Goal: Task Accomplishment & Management: Complete application form

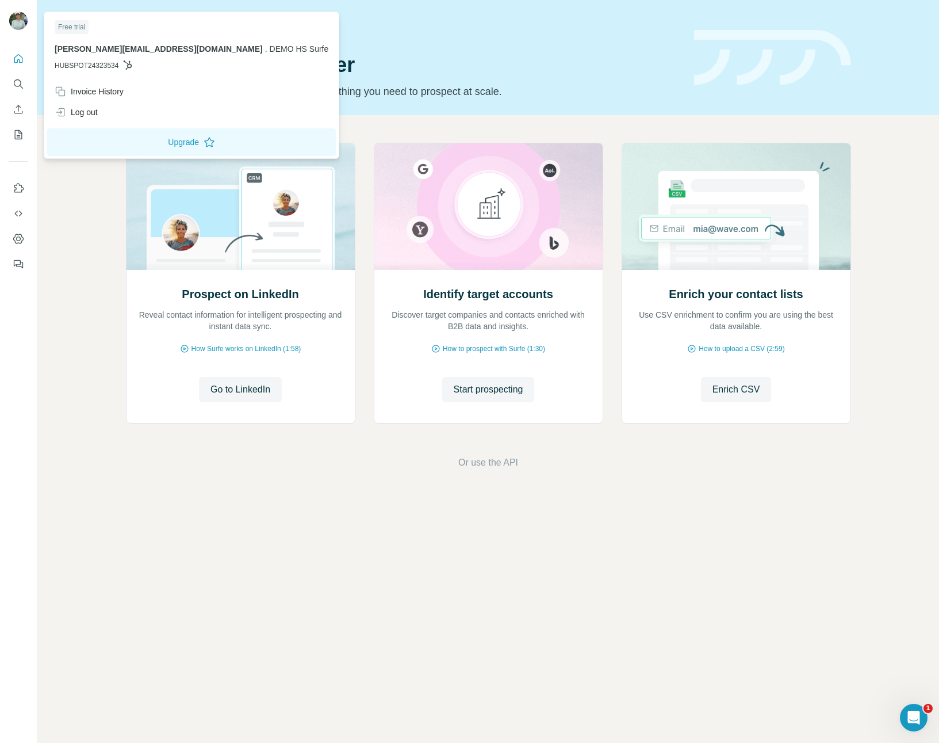
click at [20, 19] on img at bounding box center [18, 21] width 18 height 18
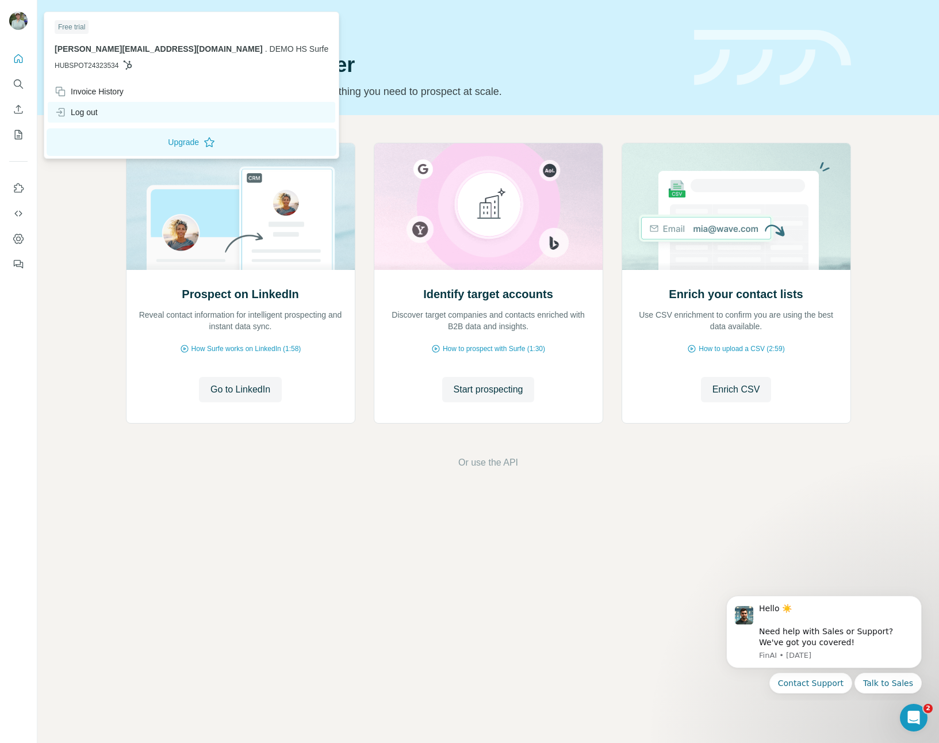
click at [95, 116] on div "Log out" at bounding box center [76, 112] width 43 height 12
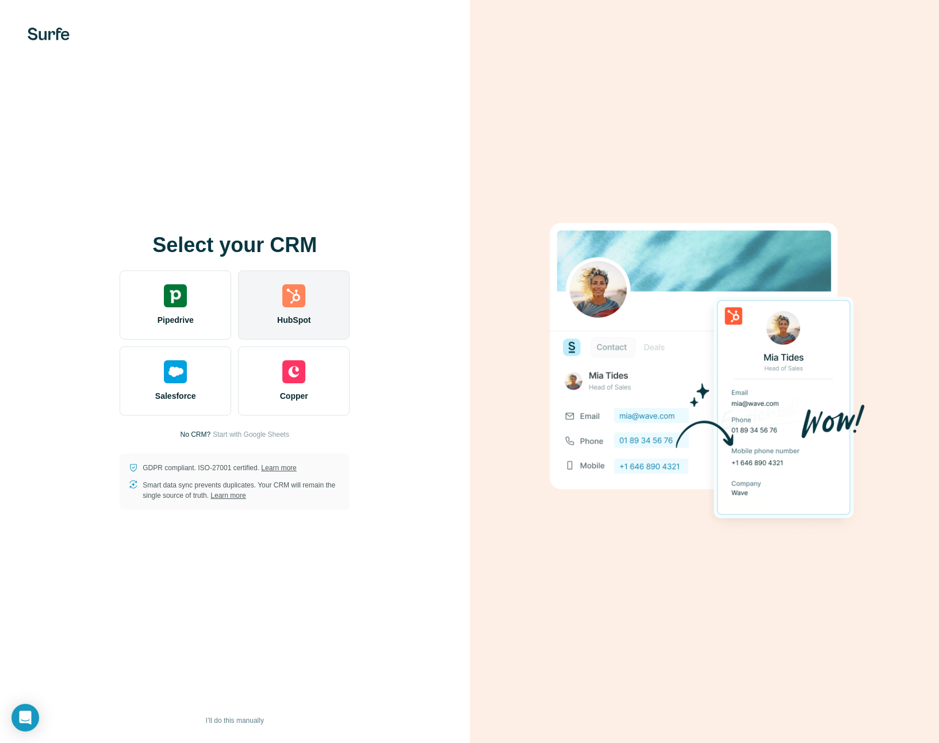
click at [280, 306] on div "HubSpot" at bounding box center [294, 304] width 112 height 69
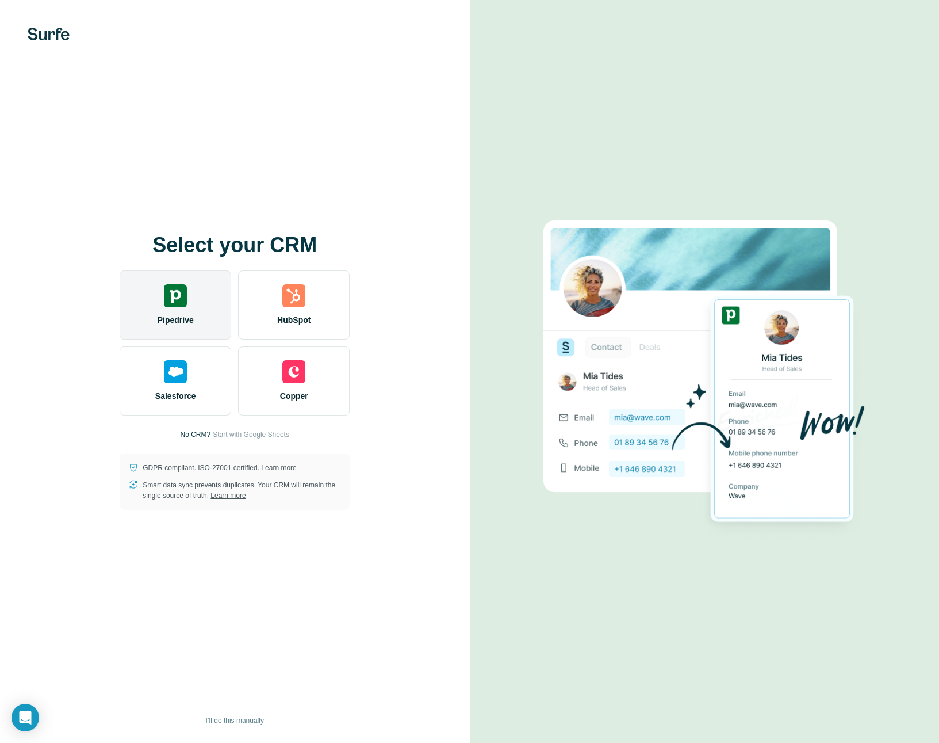
click at [166, 307] on div "Pipedrive" at bounding box center [176, 304] width 112 height 69
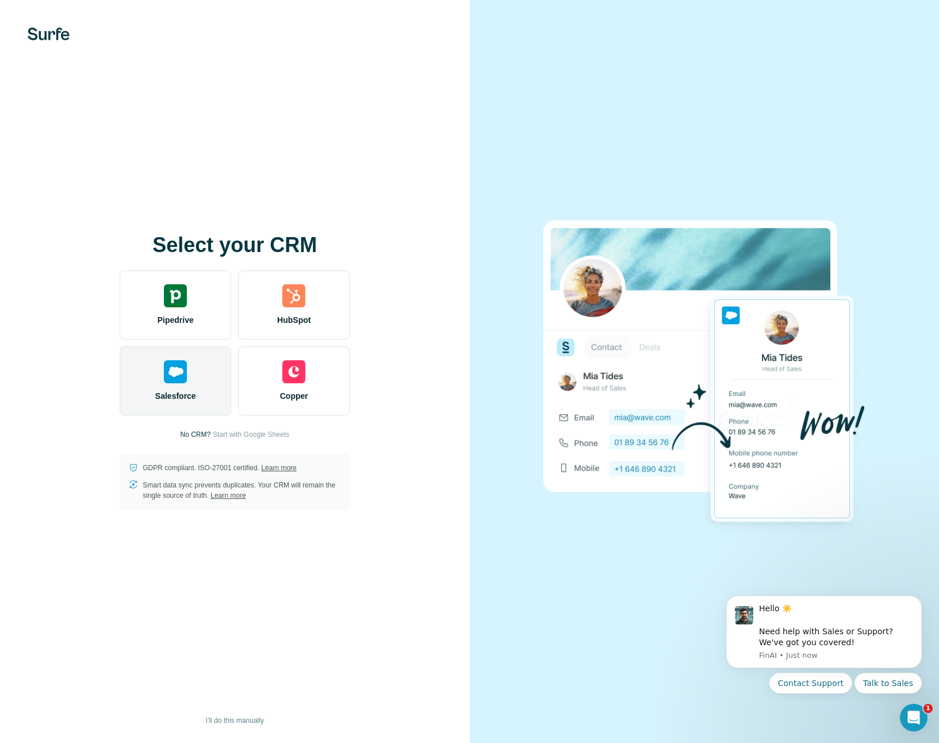
click at [192, 407] on div "Salesforce" at bounding box center [176, 380] width 112 height 69
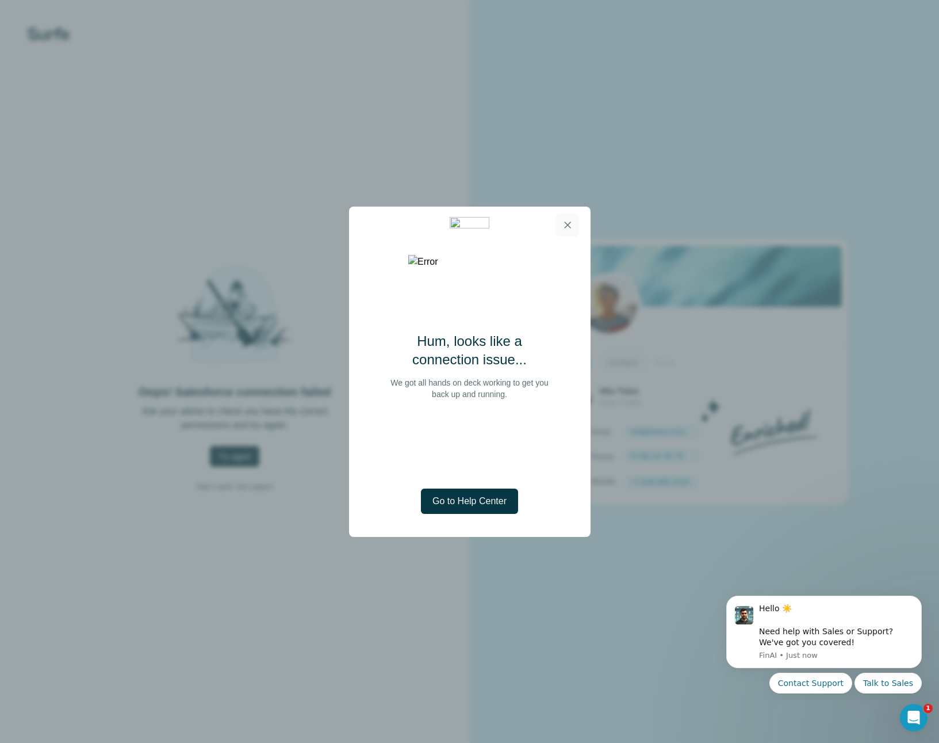
click at [566, 220] on icon "button" at bounding box center [568, 225] width 12 height 12
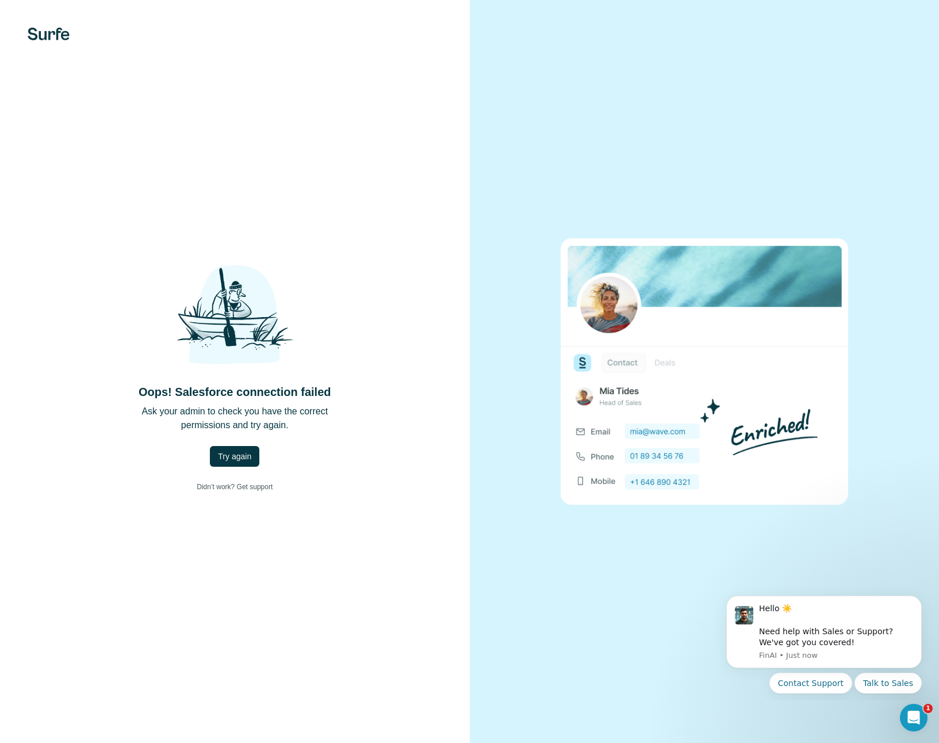
click at [230, 467] on div "Oops! Salesforce connection failed Ask your admin to check you have the correct…" at bounding box center [235, 372] width 424 height 252
click at [232, 457] on span "Try again" at bounding box center [234, 456] width 33 height 12
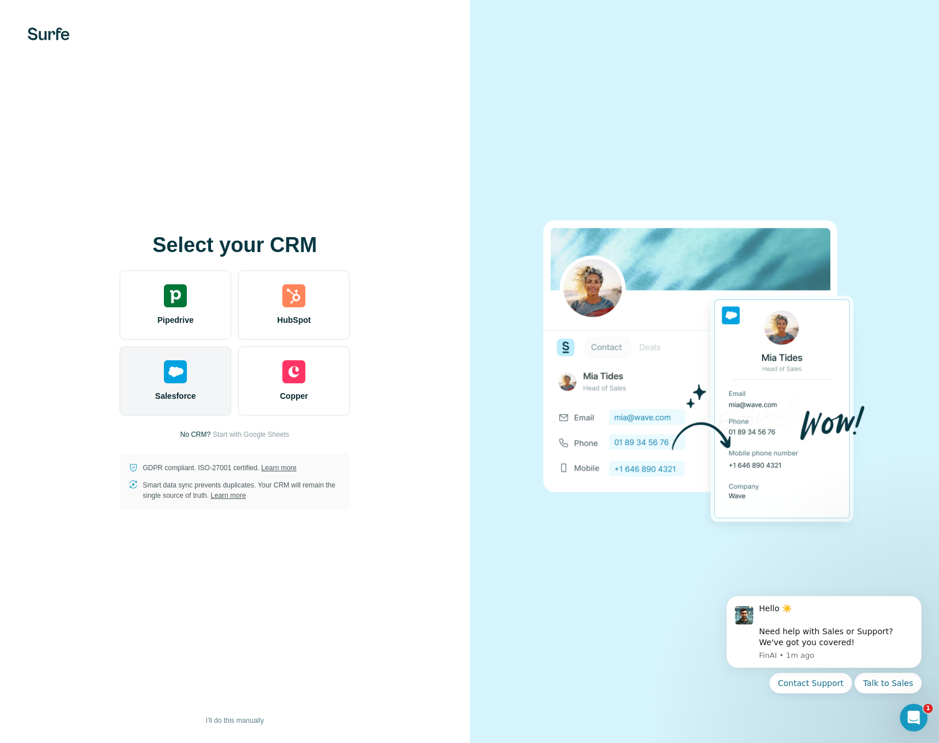
click at [184, 387] on div "Salesforce" at bounding box center [176, 380] width 112 height 69
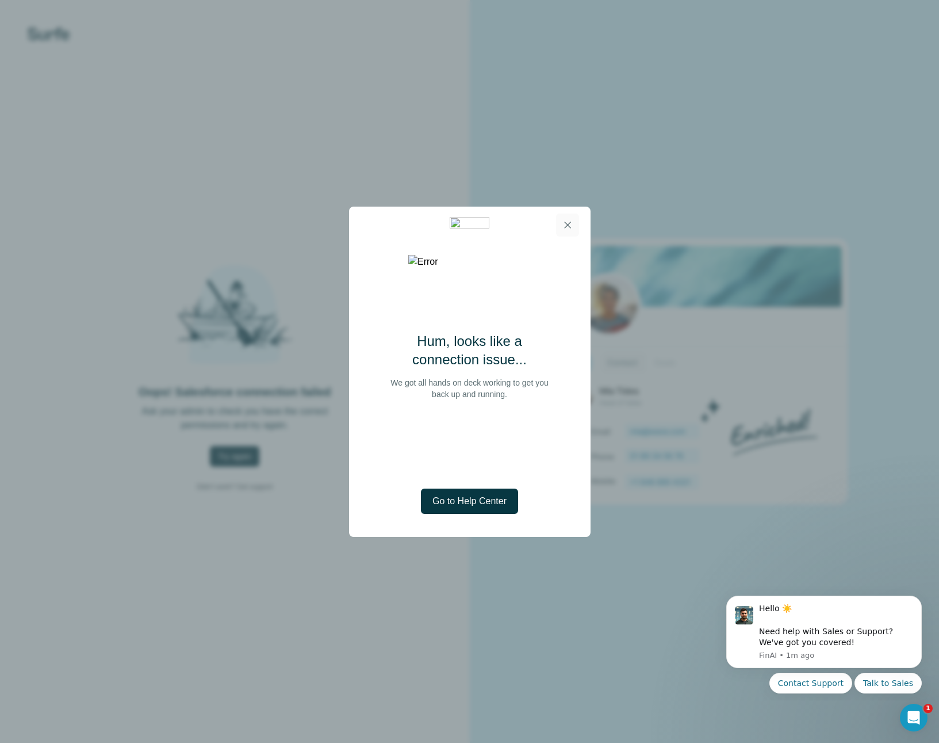
click at [562, 222] on icon "button" at bounding box center [568, 225] width 12 height 12
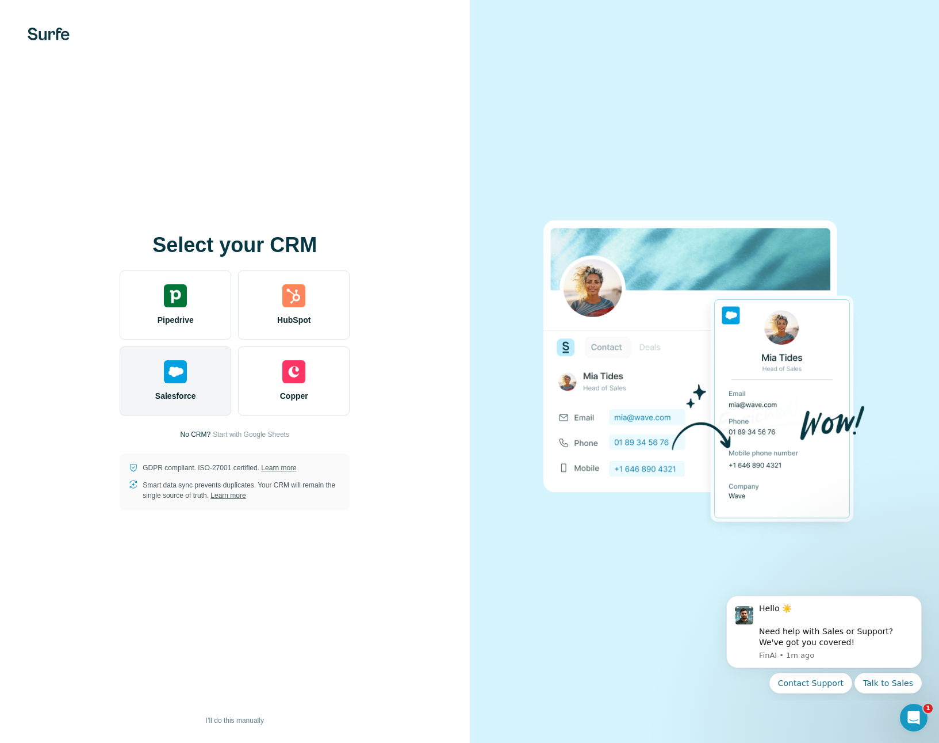
click at [212, 395] on div "Salesforce" at bounding box center [176, 380] width 112 height 69
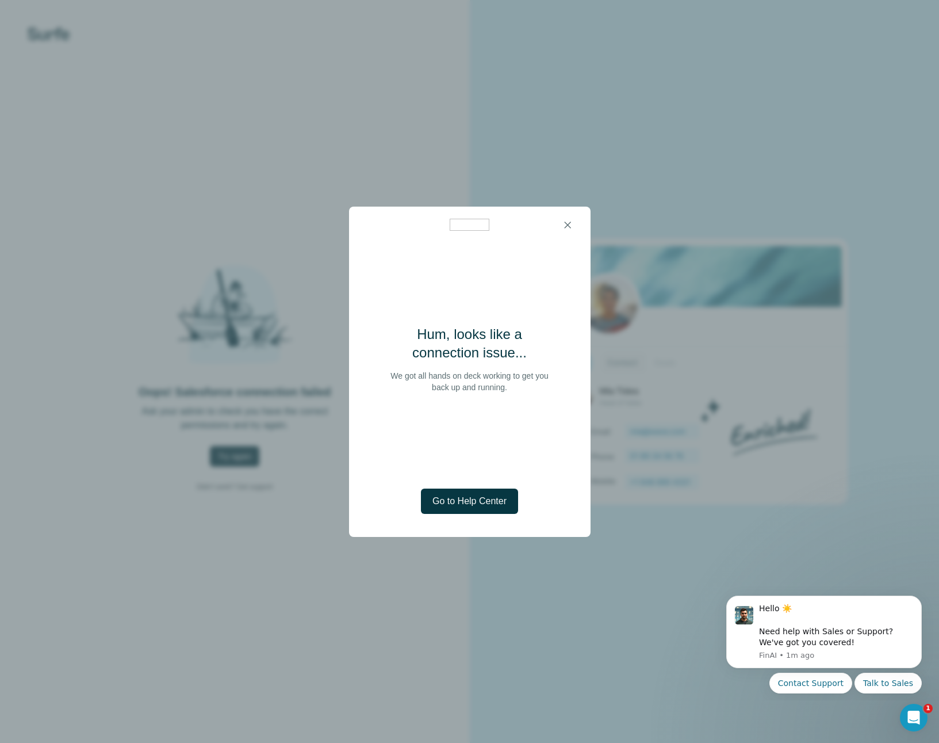
click at [493, 394] on body "Oops! Salesforce connection failed Ask your admin to check you have the correct…" at bounding box center [469, 371] width 939 height 743
drag, startPoint x: 567, startPoint y: 225, endPoint x: 593, endPoint y: 232, distance: 26.8
click at [567, 225] on icon "button" at bounding box center [567, 224] width 6 height 6
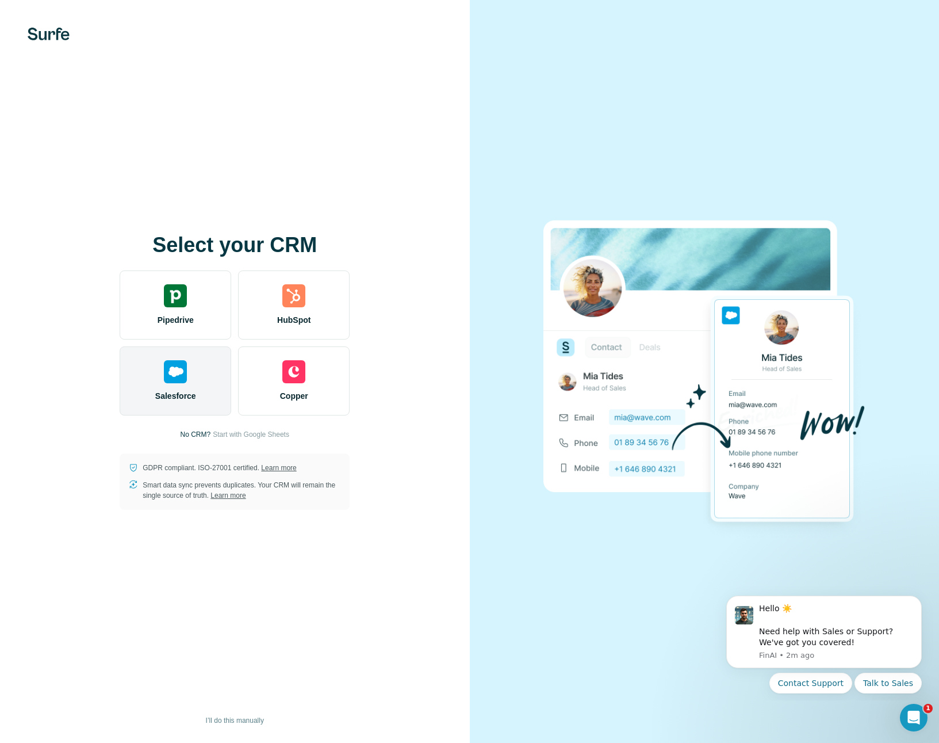
click at [214, 381] on div "Salesforce" at bounding box center [176, 380] width 112 height 69
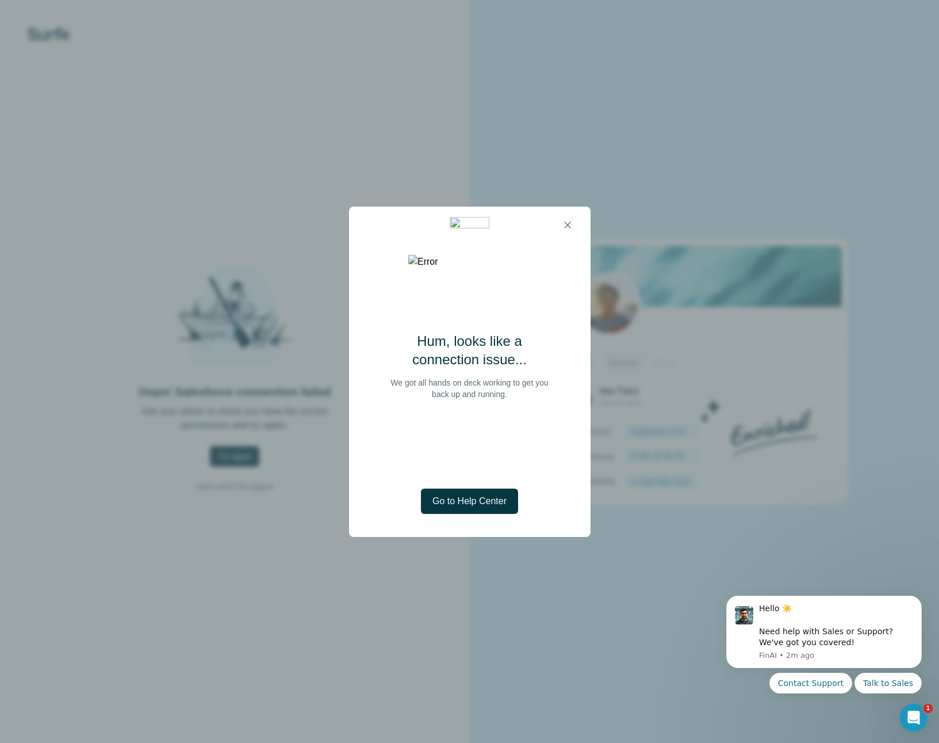
drag, startPoint x: 570, startPoint y: 226, endPoint x: 567, endPoint y: 171, distance: 55.3
click at [570, 224] on icon "button" at bounding box center [568, 225] width 12 height 12
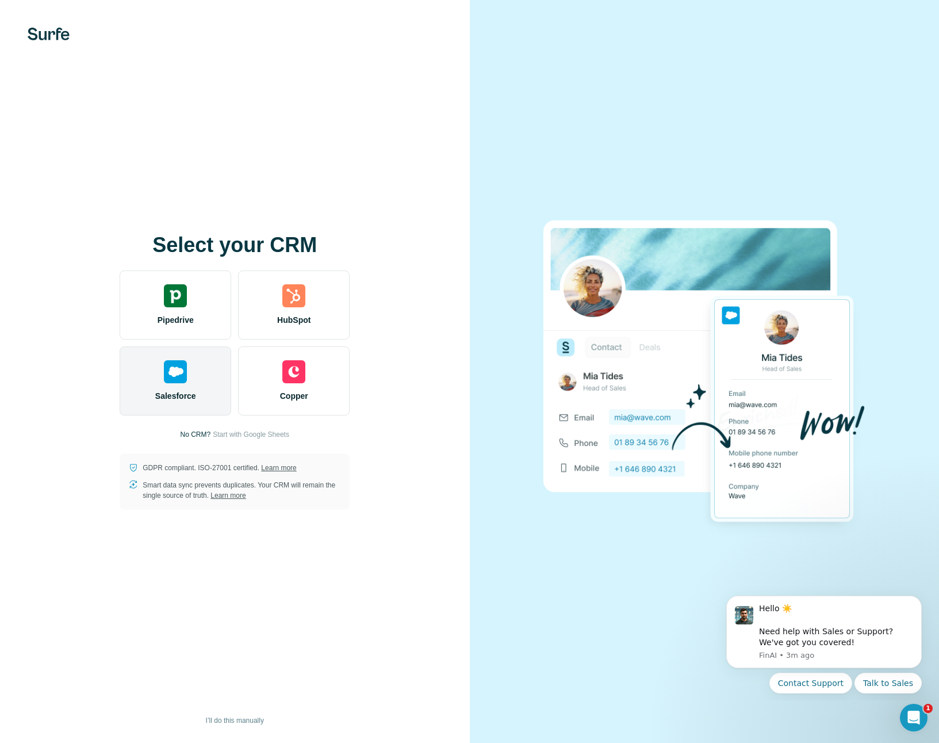
click at [207, 400] on div "Salesforce" at bounding box center [176, 380] width 112 height 69
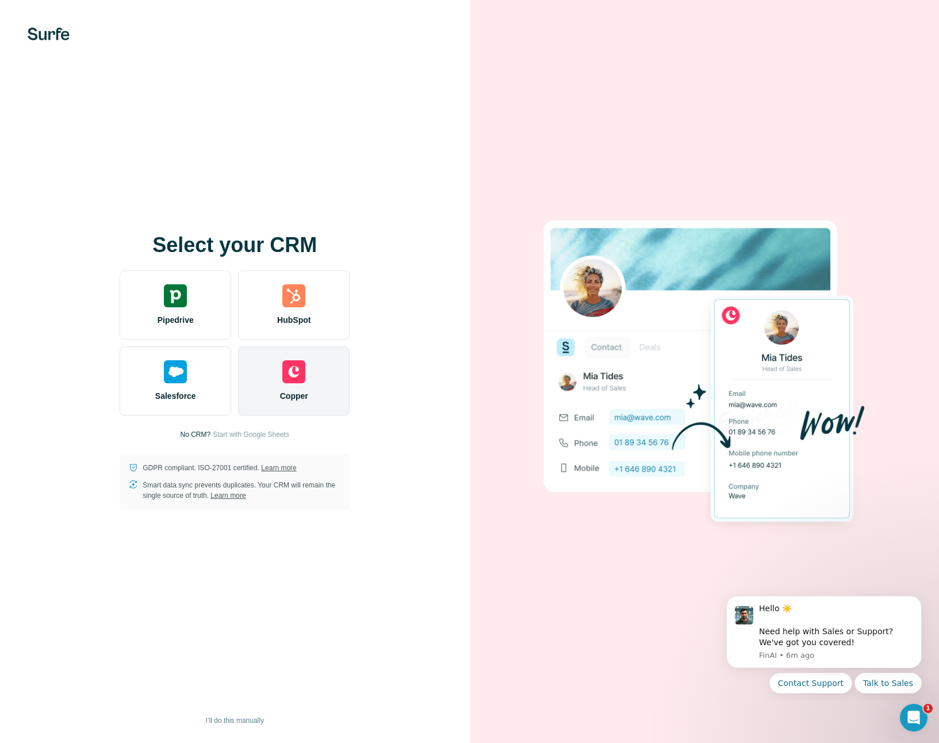
click at [305, 400] on span "Copper" at bounding box center [294, 396] width 28 height 12
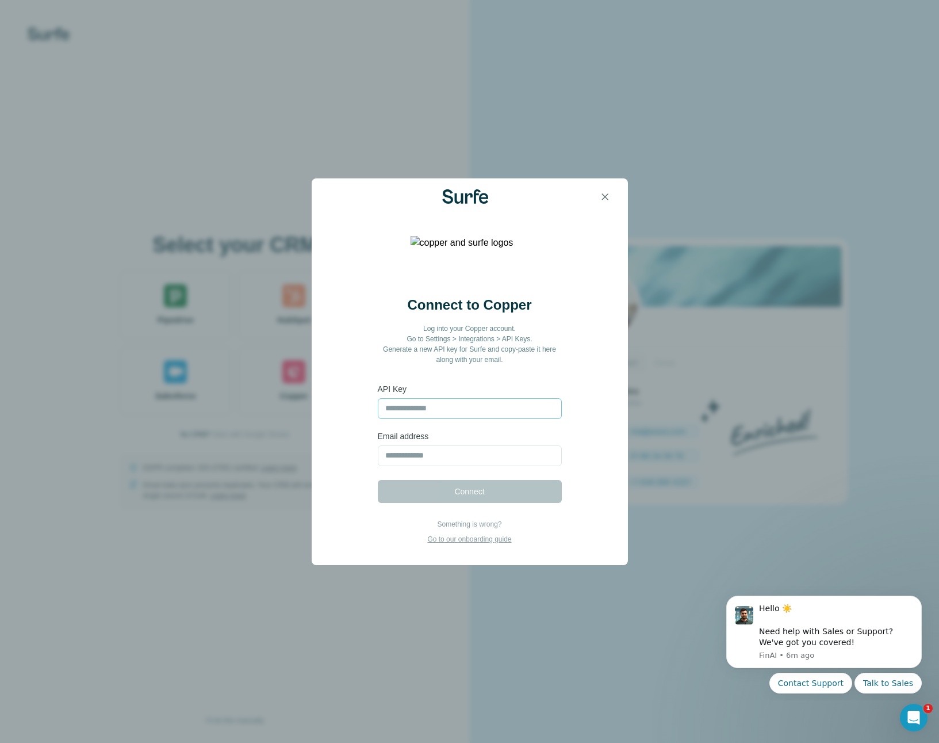
click at [441, 408] on input "text" at bounding box center [470, 408] width 184 height 21
type input "**********"
click at [434, 451] on input "email" at bounding box center [470, 455] width 184 height 21
type input "**********"
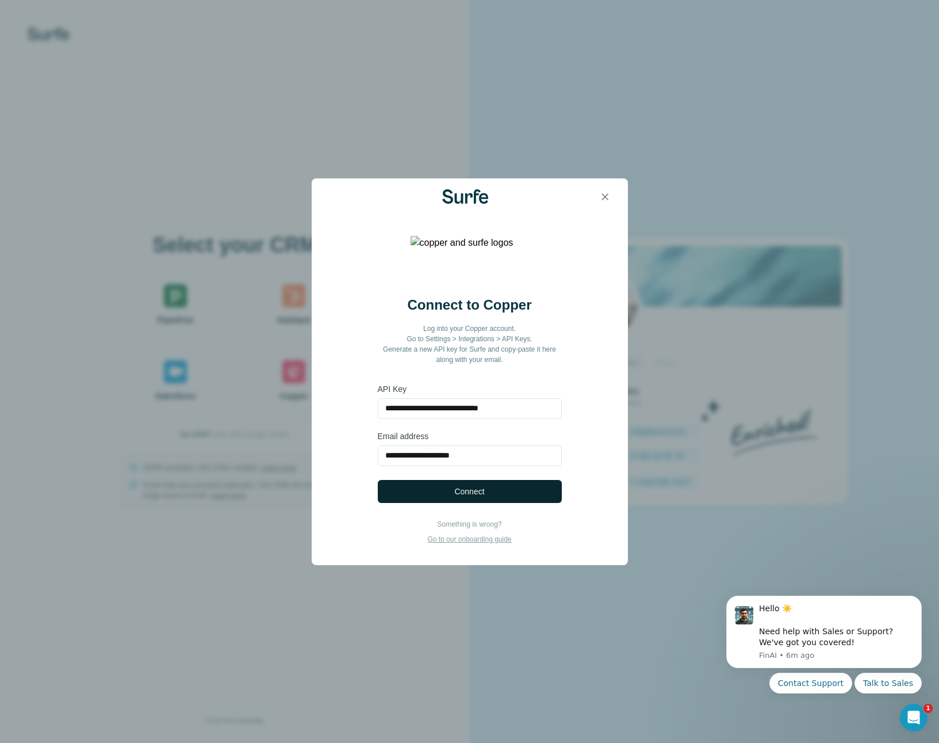
click at [475, 491] on span "Connect" at bounding box center [469, 492] width 30 height 12
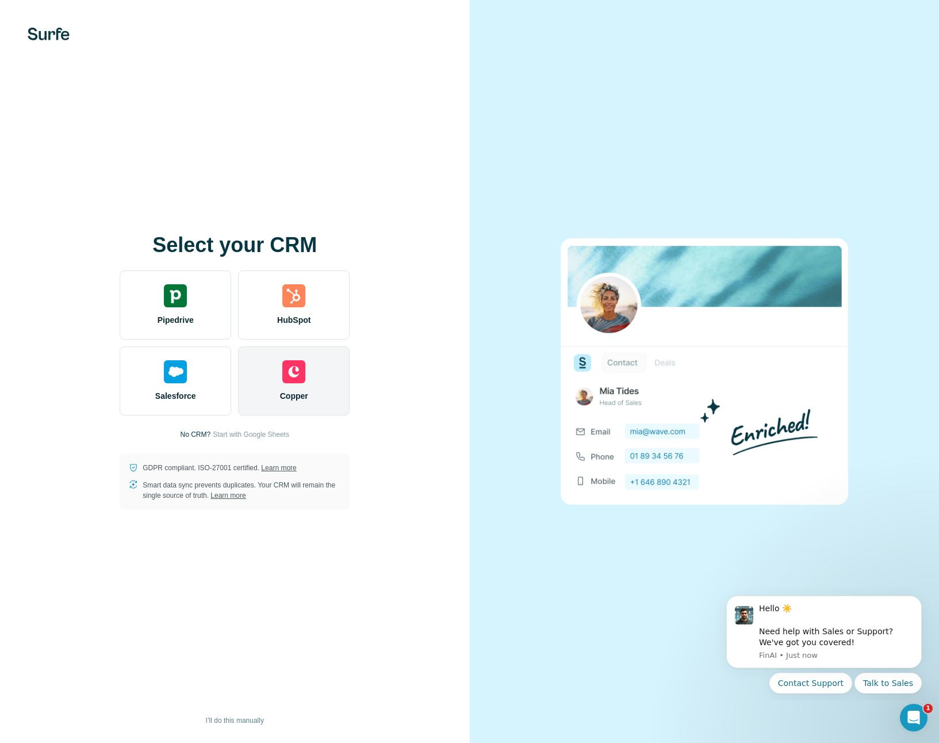
click at [292, 395] on span "Copper" at bounding box center [294, 396] width 28 height 12
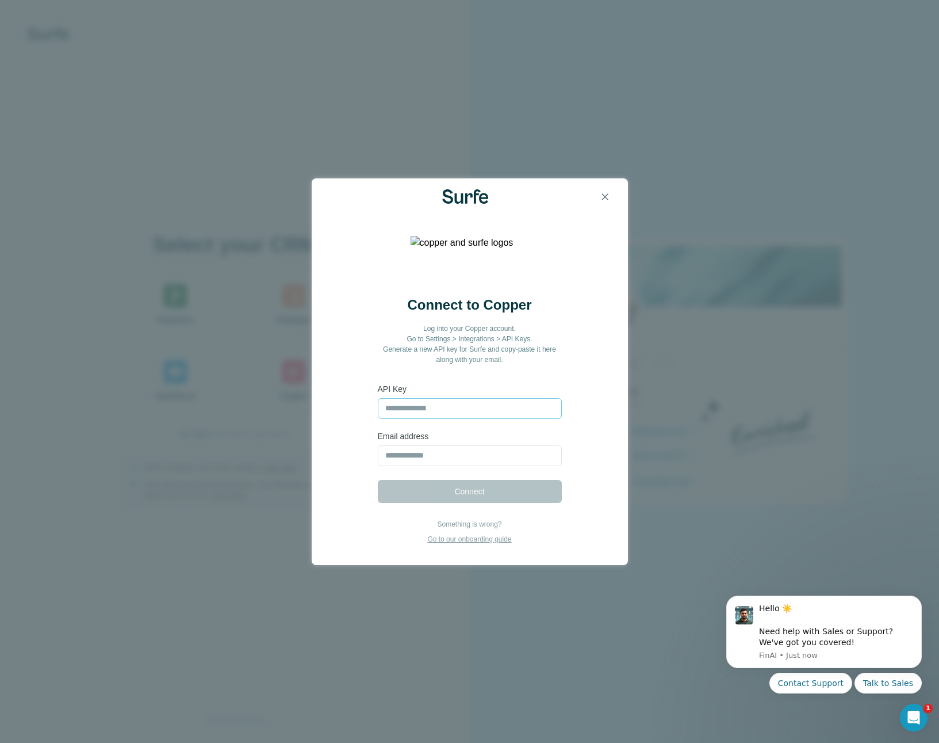
click at [422, 405] on input "text" at bounding box center [470, 408] width 184 height 21
type input "**********"
drag, startPoint x: 427, startPoint y: 471, endPoint x: 430, endPoint y: 462, distance: 9.5
click at [427, 471] on form "**********" at bounding box center [470, 443] width 184 height 120
click at [431, 459] on input "email" at bounding box center [470, 455] width 184 height 21
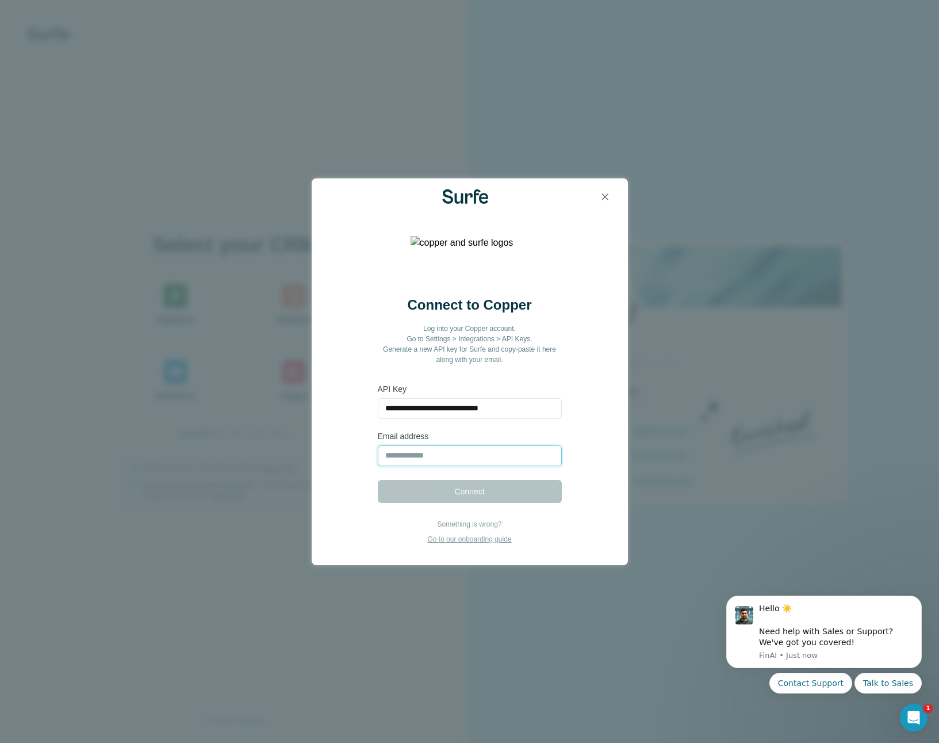
type input "**********"
click at [439, 491] on button "Connect" at bounding box center [470, 491] width 184 height 23
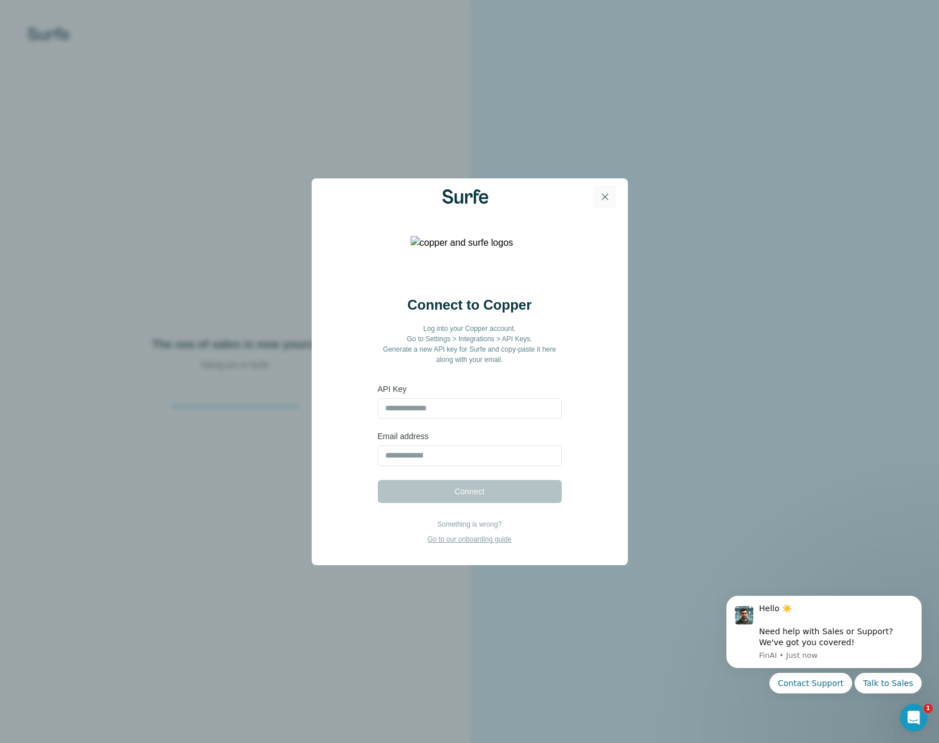
click at [608, 201] on icon "button" at bounding box center [605, 197] width 12 height 12
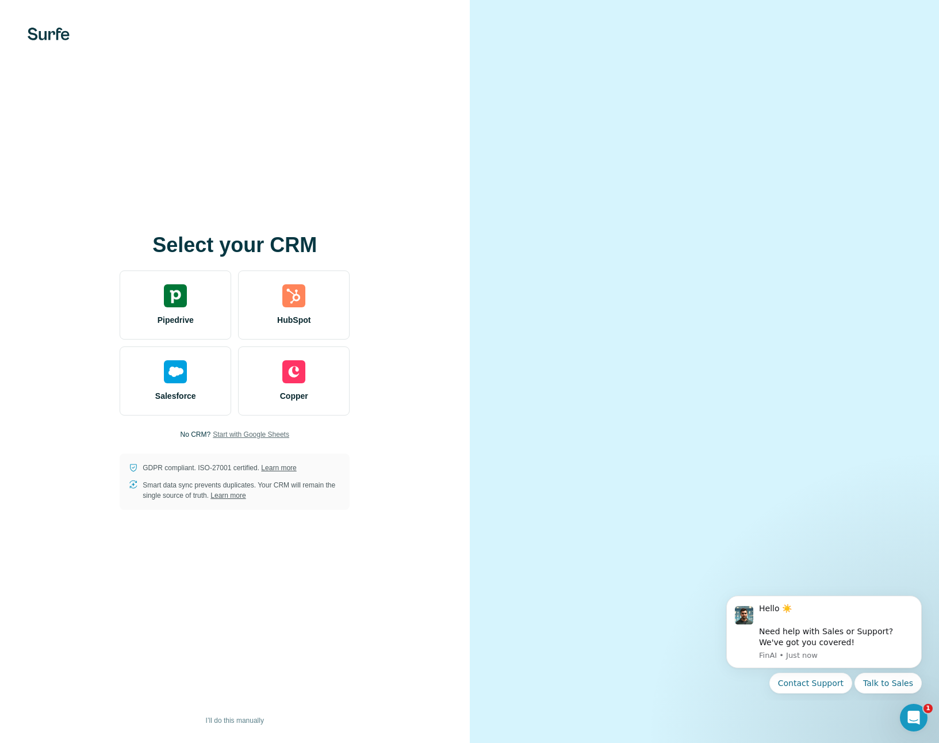
click at [271, 430] on span "Start with Google Sheets" at bounding box center [251, 434] width 77 height 10
